Goal: Task Accomplishment & Management: Manage account settings

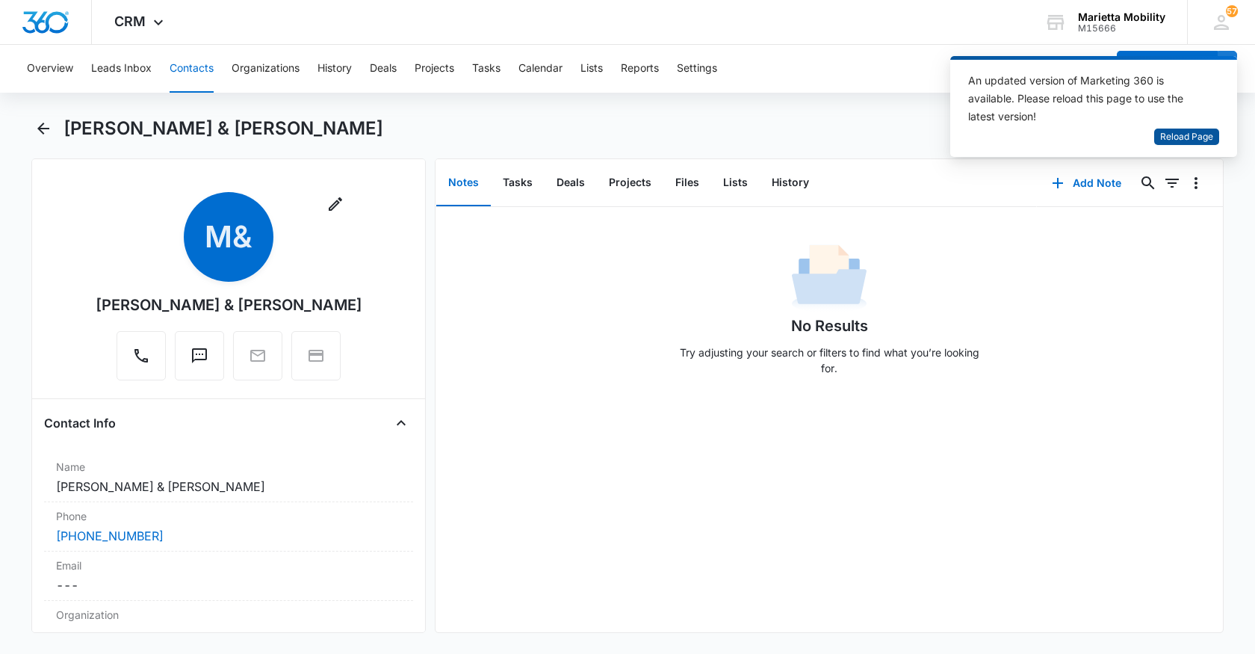
click at [1199, 134] on span "Reload Page" at bounding box center [1186, 137] width 53 height 14
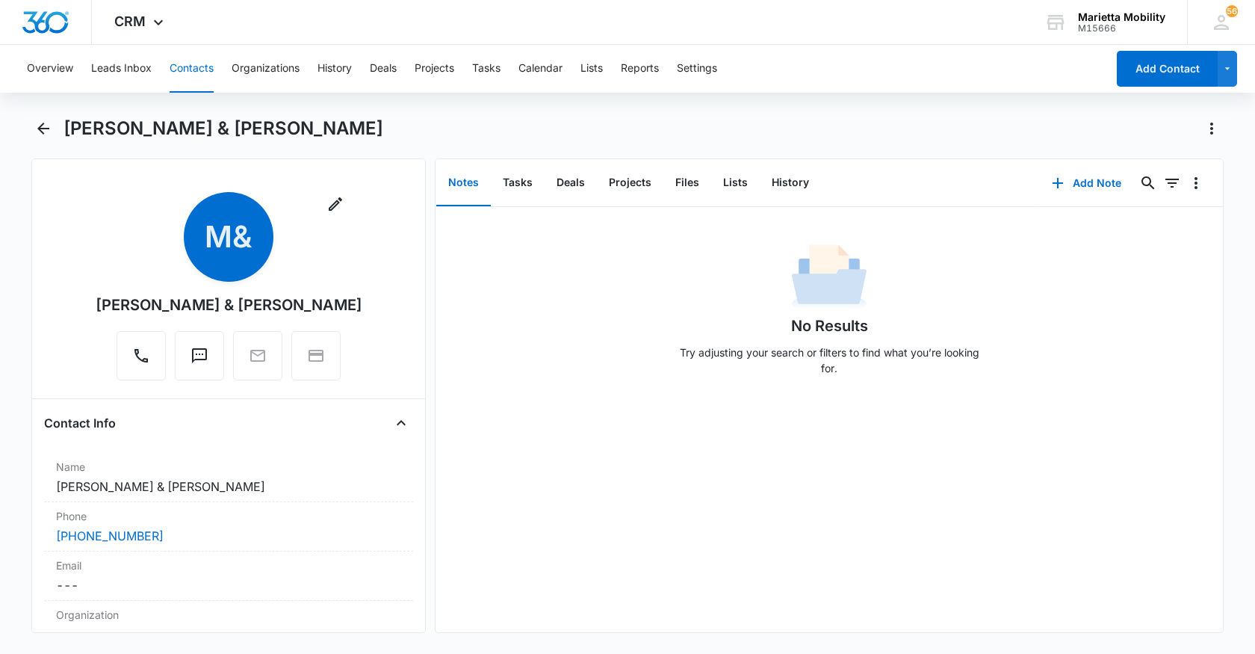
click at [192, 74] on button "Contacts" at bounding box center [192, 69] width 44 height 48
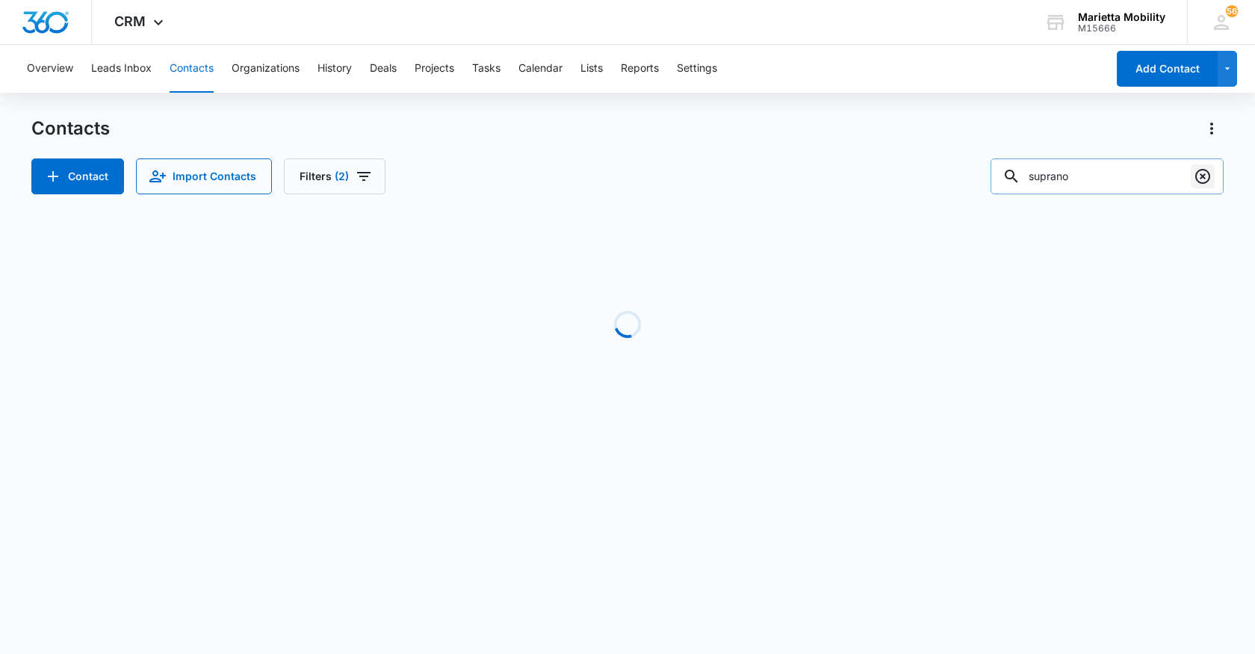
click at [1198, 181] on icon "Clear" at bounding box center [1202, 176] width 15 height 15
click at [1113, 184] on input "text" at bounding box center [1118, 176] width 211 height 36
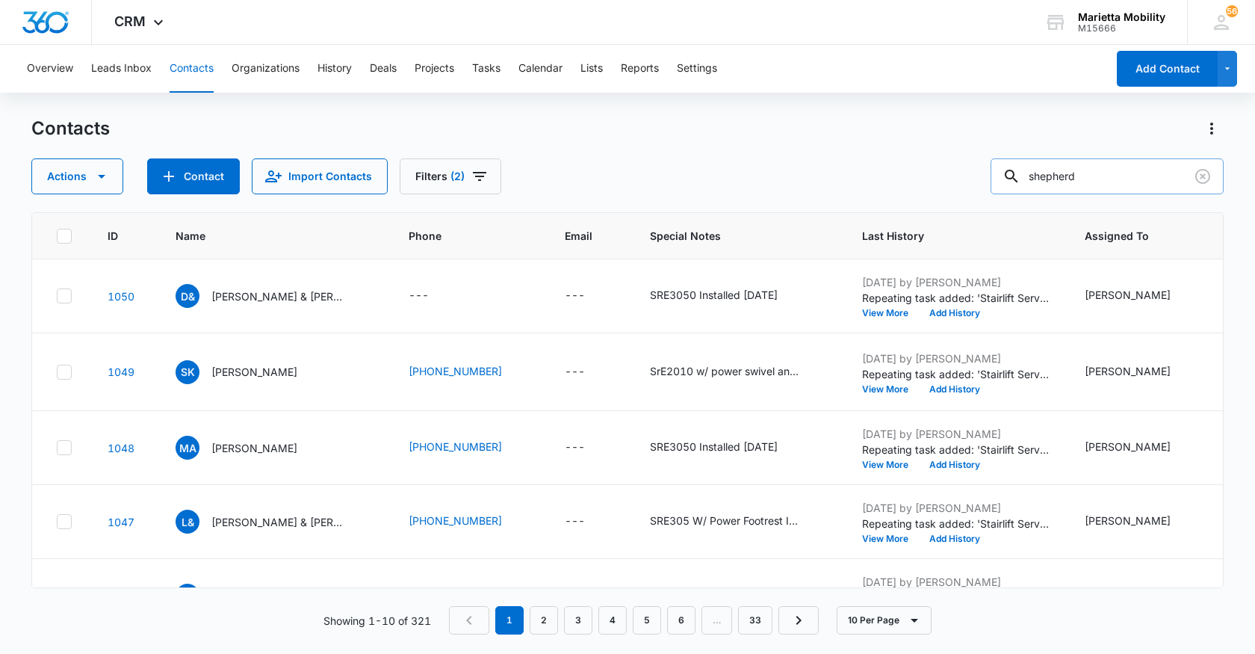
type input "shepherd"
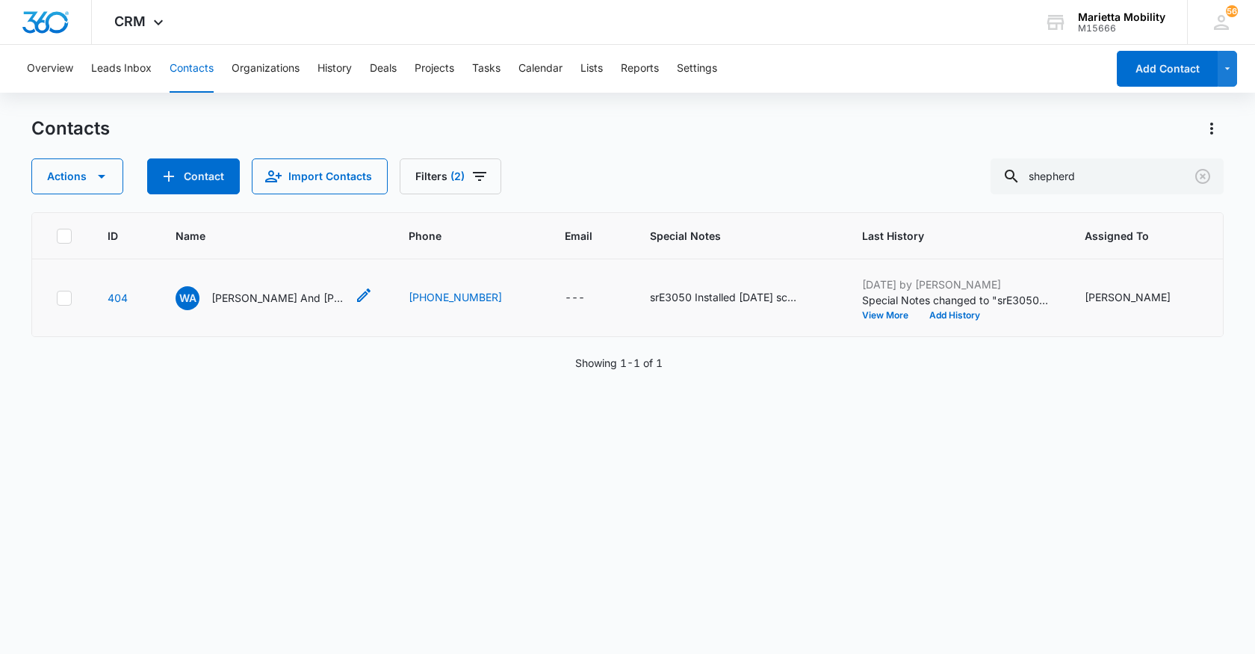
click at [260, 306] on p "[PERSON_NAME] And [PERSON_NAME]" at bounding box center [278, 298] width 134 height 16
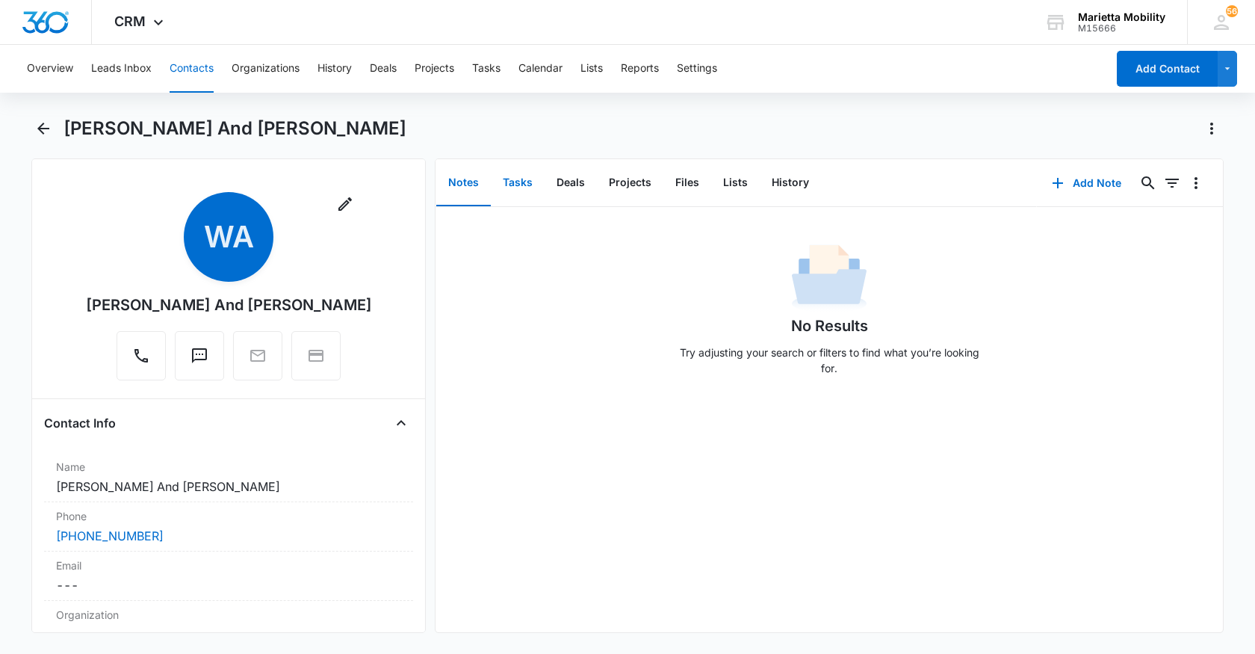
click at [513, 183] on button "Tasks" at bounding box center [518, 183] width 54 height 46
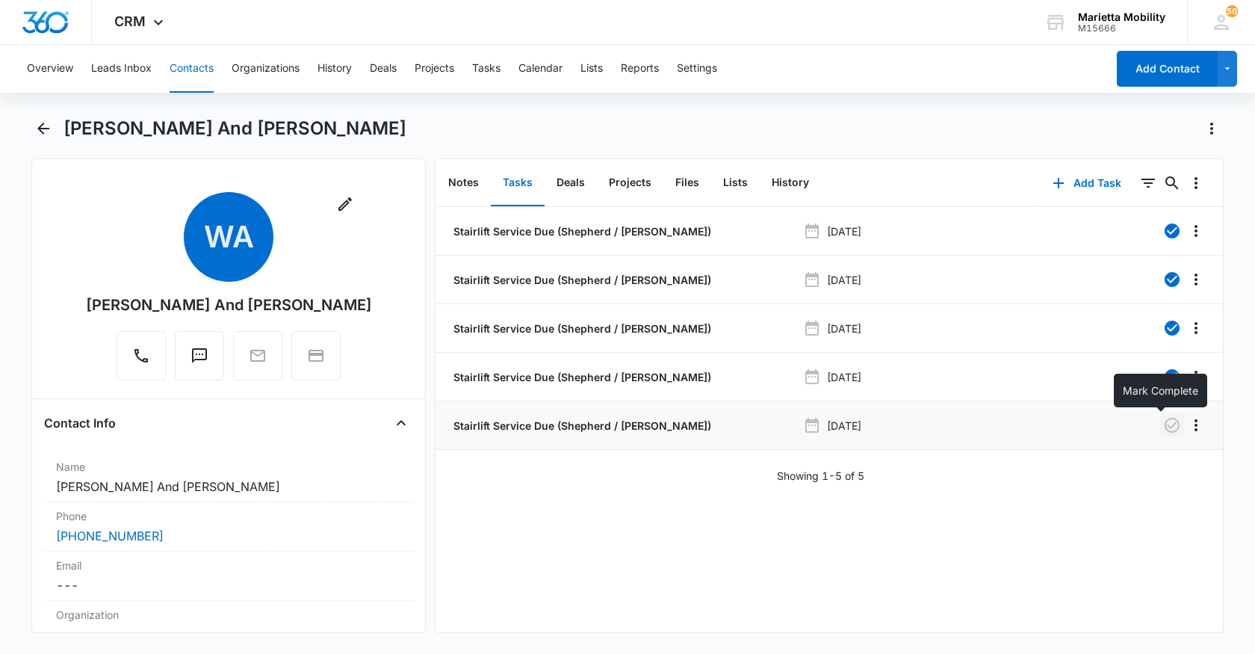
click at [1163, 429] on icon "button" at bounding box center [1172, 425] width 18 height 18
click at [1165, 428] on icon "button" at bounding box center [1172, 425] width 15 height 15
click at [1163, 376] on icon "button" at bounding box center [1172, 377] width 18 height 18
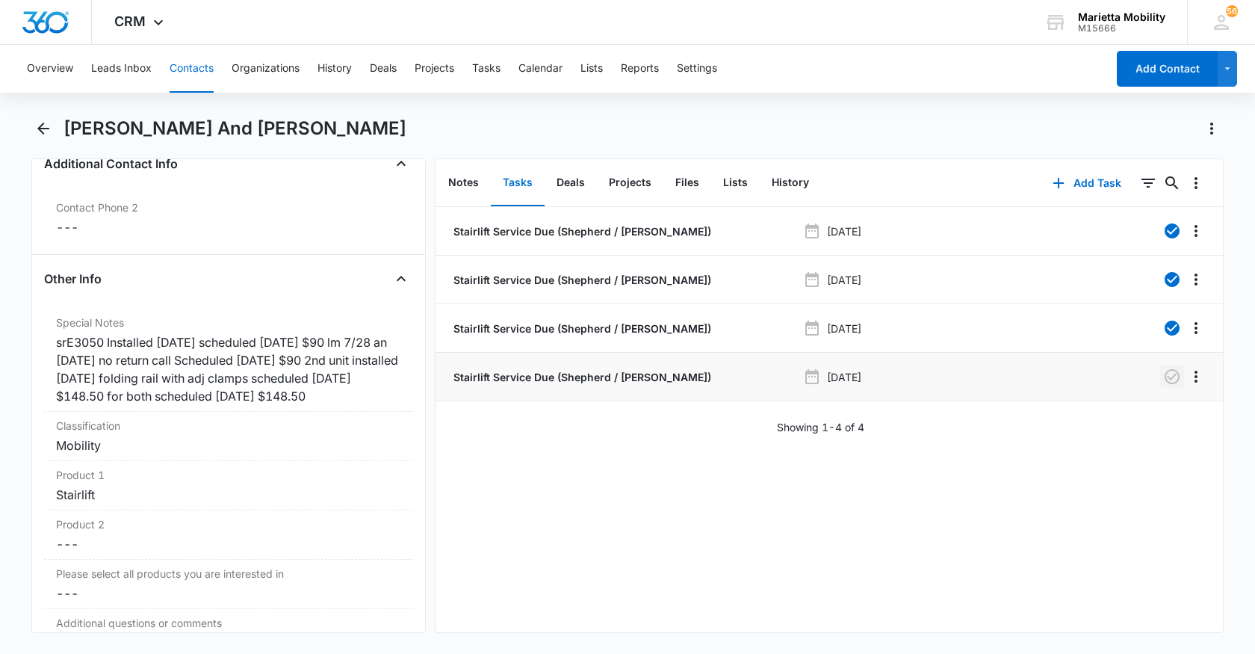
scroll to position [1195, 0]
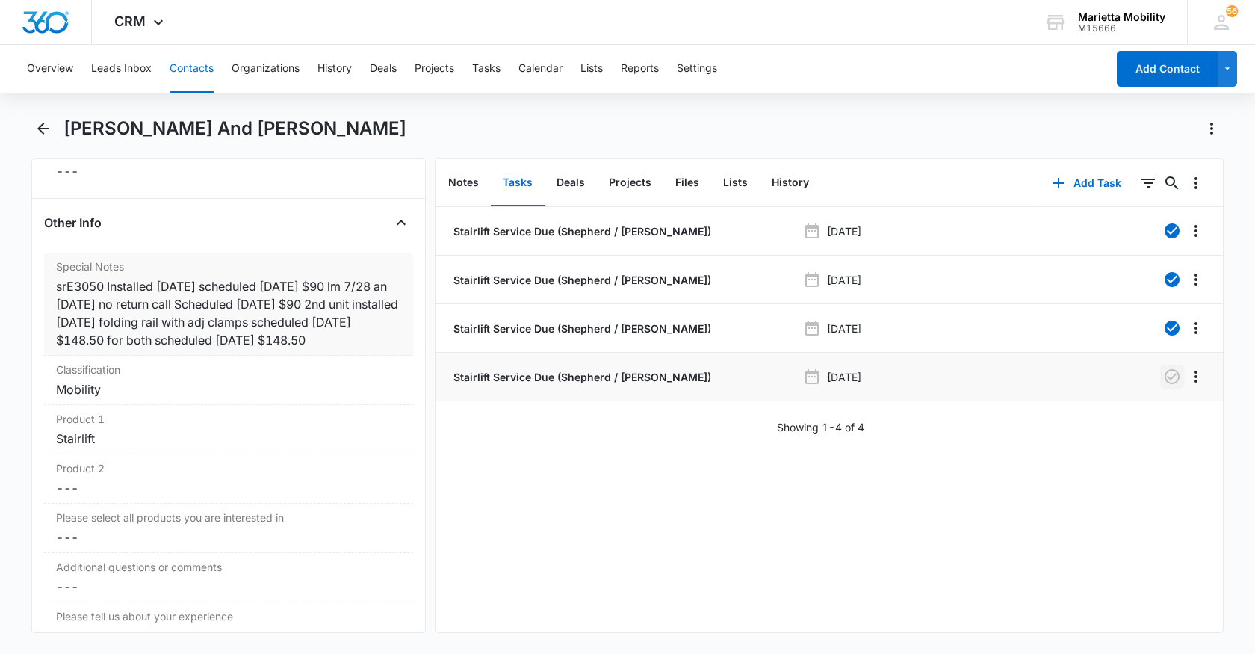
click at [379, 329] on div "srE3050 Installed [DATE] scheduled [DATE] $90 lm 7/28 an [DATE] no return call …" at bounding box center [228, 313] width 345 height 72
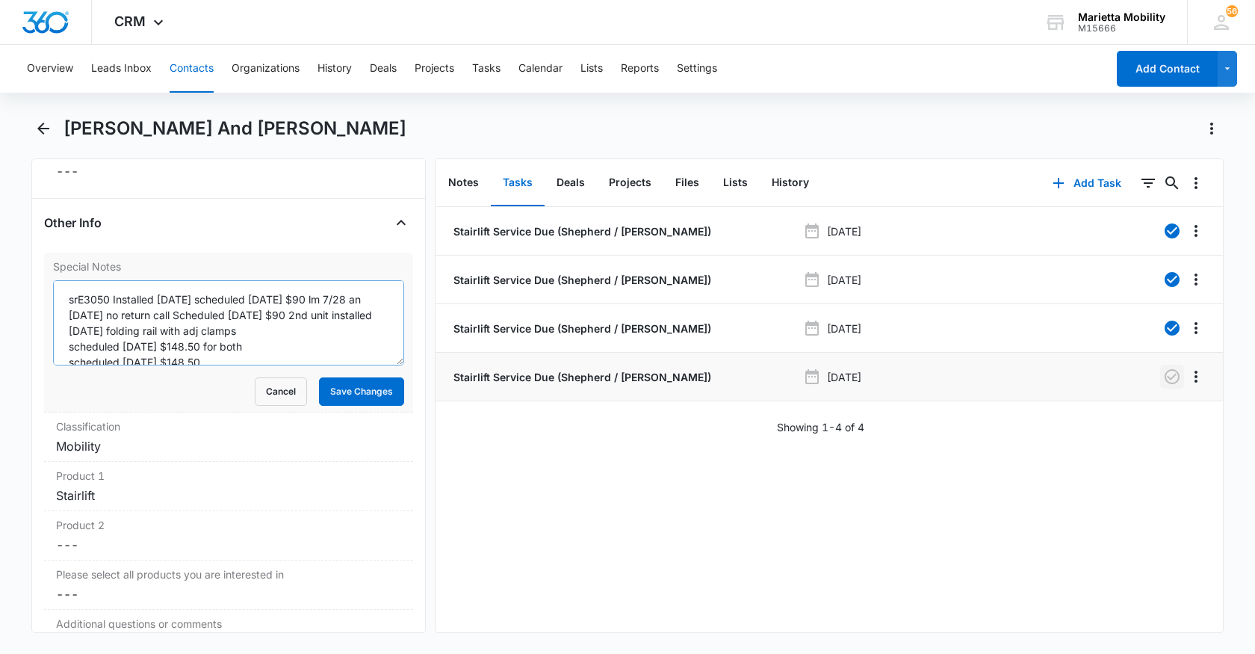
scroll to position [16, 0]
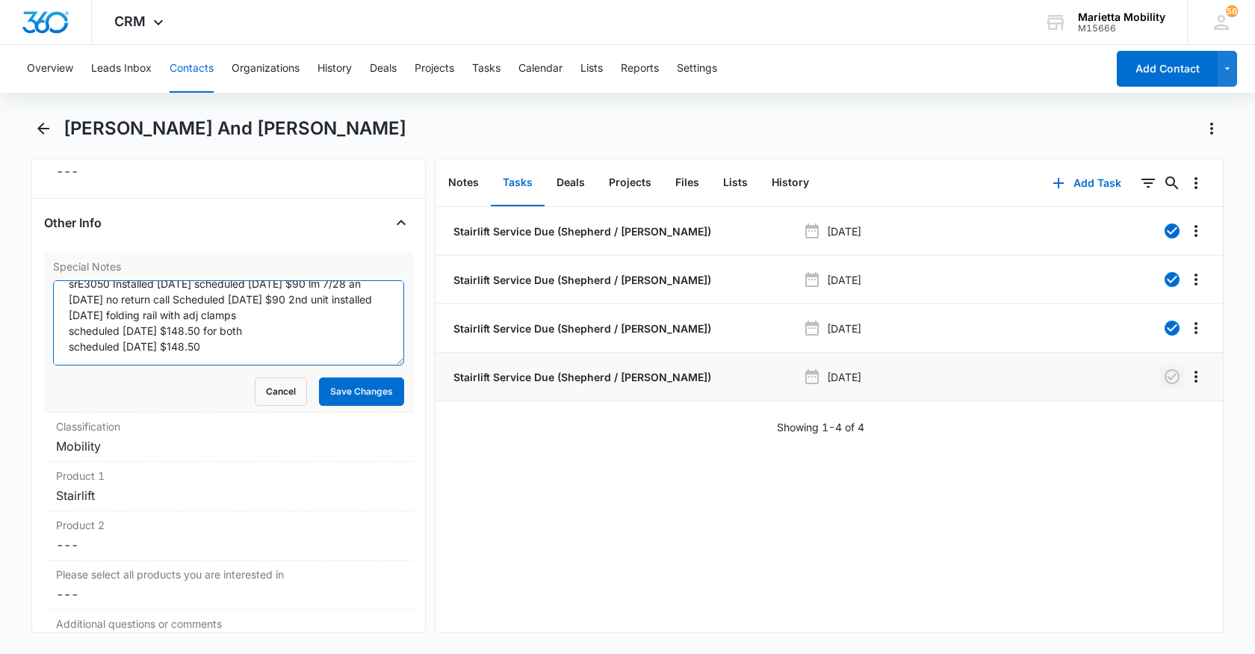
click at [217, 332] on textarea "srE3050 Installed [DATE] scheduled [DATE] $90 lm 7/28 an [DATE] no return call …" at bounding box center [228, 322] width 351 height 85
type textarea "srE3050 Installed [DATE] scheduled [DATE] $90 lm 7/28 an [DATE] no return call …"
click at [326, 377] on button "Save Changes" at bounding box center [361, 391] width 85 height 28
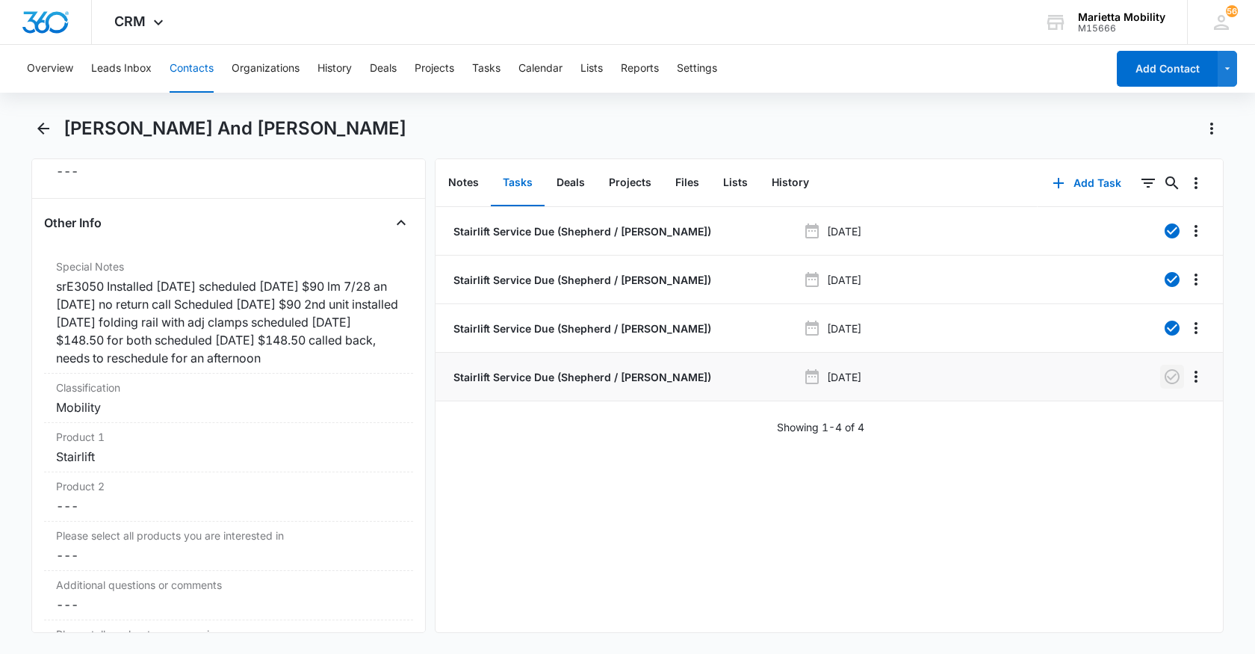
click at [188, 78] on button "Contacts" at bounding box center [192, 69] width 44 height 48
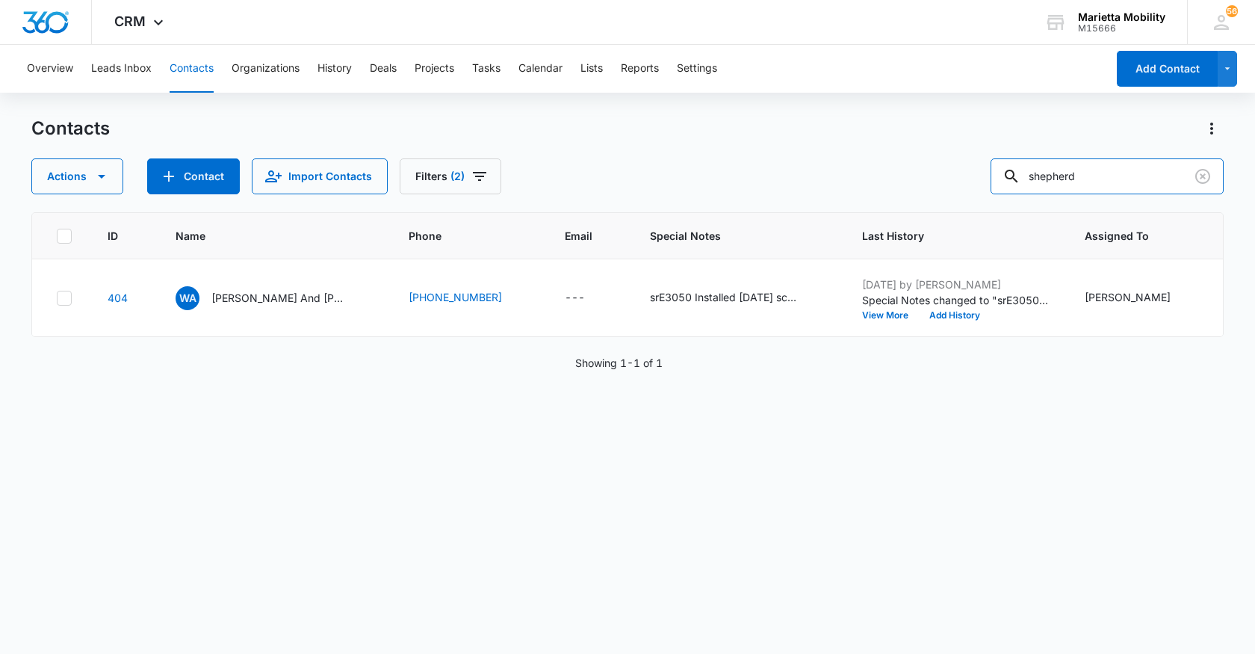
drag, startPoint x: 1095, startPoint y: 179, endPoint x: 812, endPoint y: 161, distance: 283.7
click at [825, 161] on div "Actions Contact Import Contacts Filters (2) shepherd" at bounding box center [627, 176] width 1192 height 36
type input "walcut"
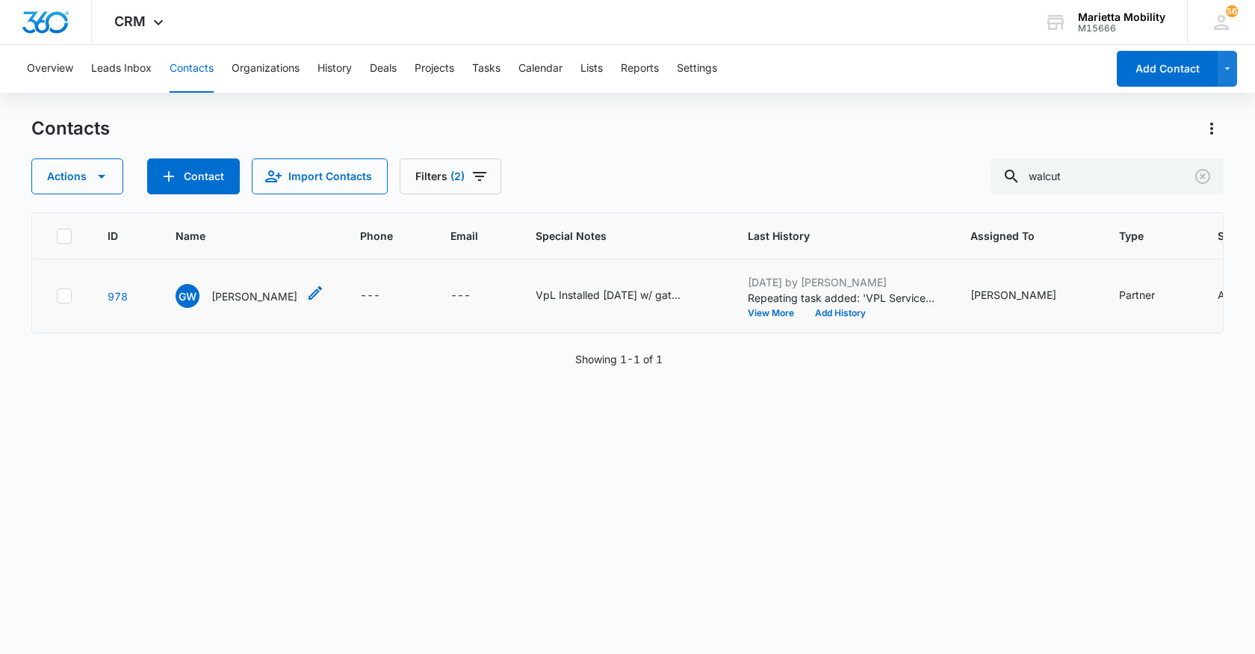
click at [235, 301] on p "[PERSON_NAME]" at bounding box center [254, 296] width 86 height 16
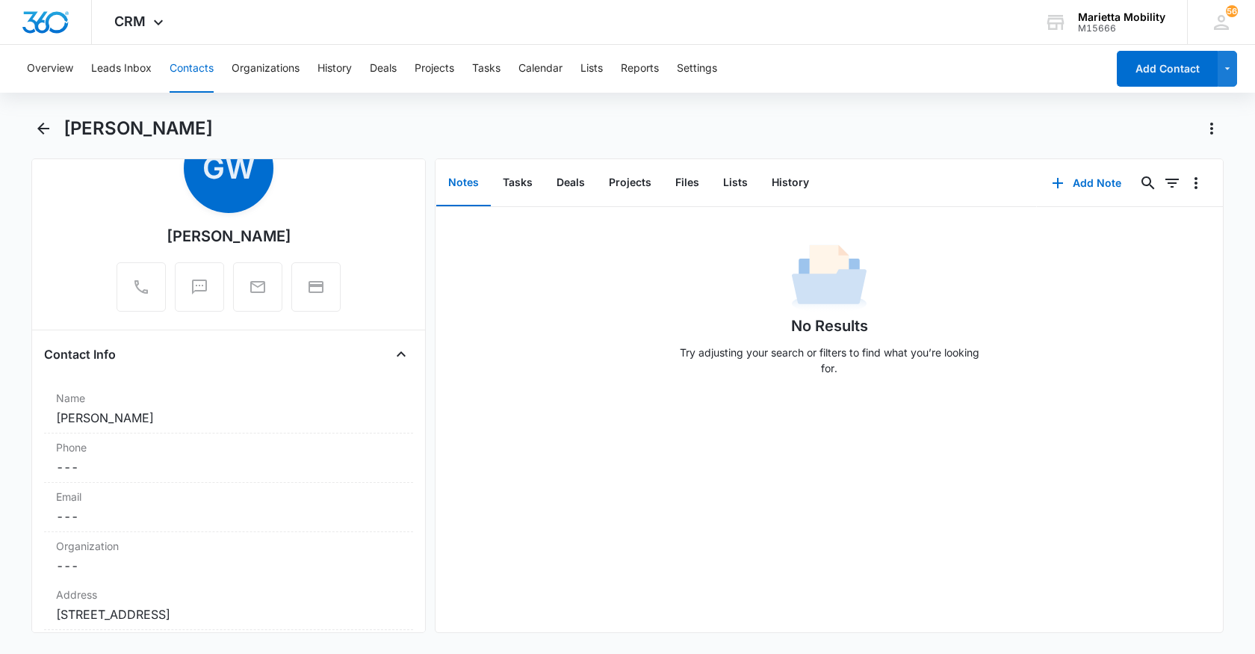
scroll to position [373, 0]
